Goal: Check status

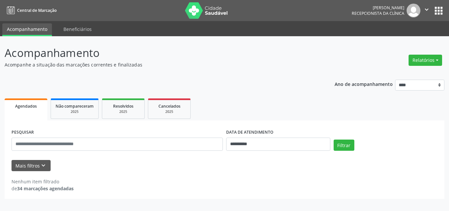
click at [248, 42] on div "**********" at bounding box center [224, 123] width 449 height 175
click at [178, 177] on div "Nenhum item filtrado de 34 marcações agendadas" at bounding box center [225, 181] width 426 height 21
